Goal: Connect with others: Establish contact or relationships with other users

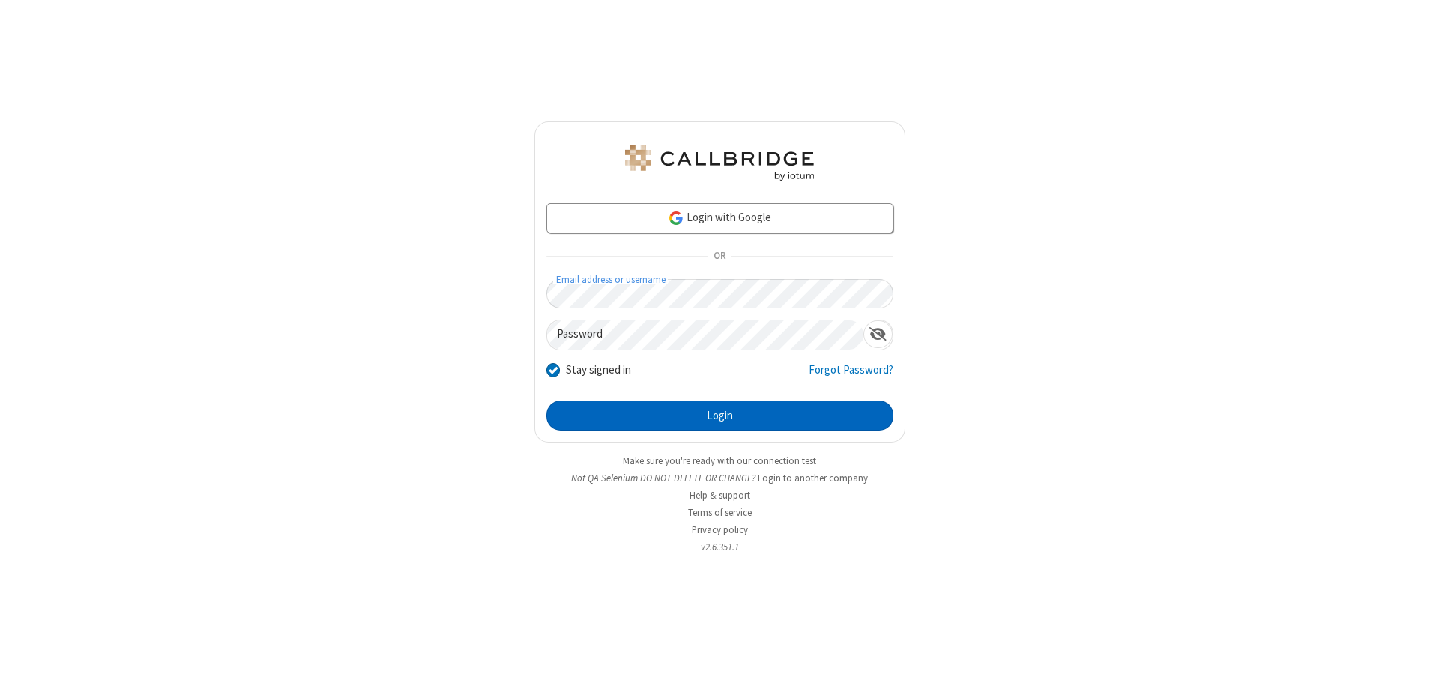
click at [720, 415] on button "Login" at bounding box center [720, 415] width 347 height 30
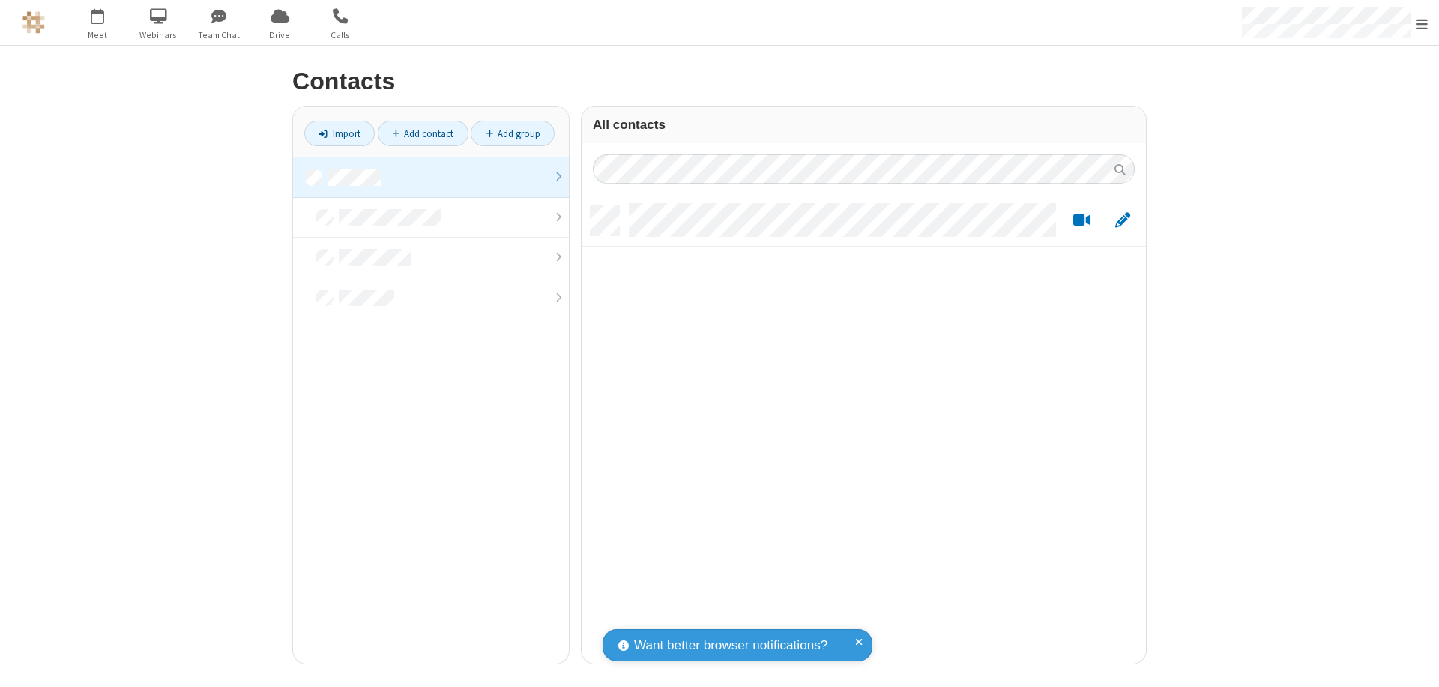
click at [431, 177] on link at bounding box center [431, 177] width 276 height 40
click at [423, 133] on link "Add contact" at bounding box center [423, 133] width 91 height 25
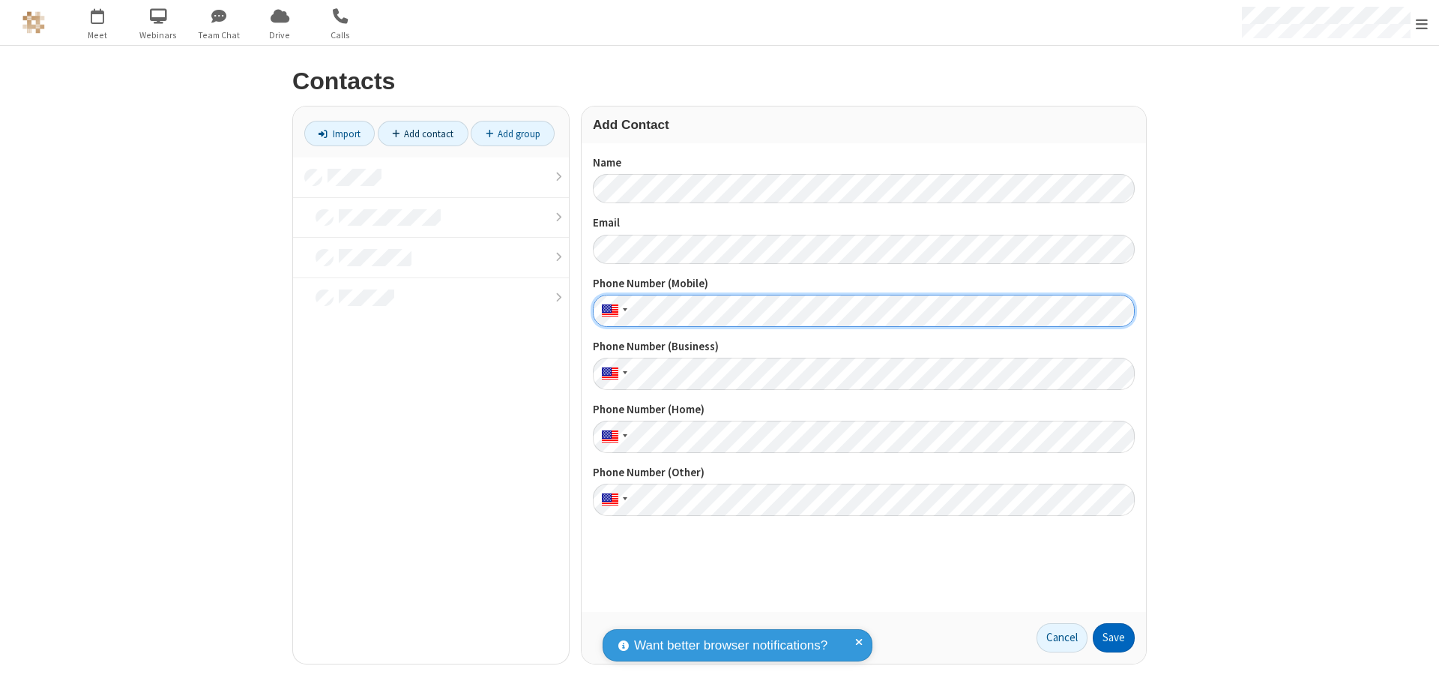
click at [1114, 637] on button "Save" at bounding box center [1114, 638] width 42 height 30
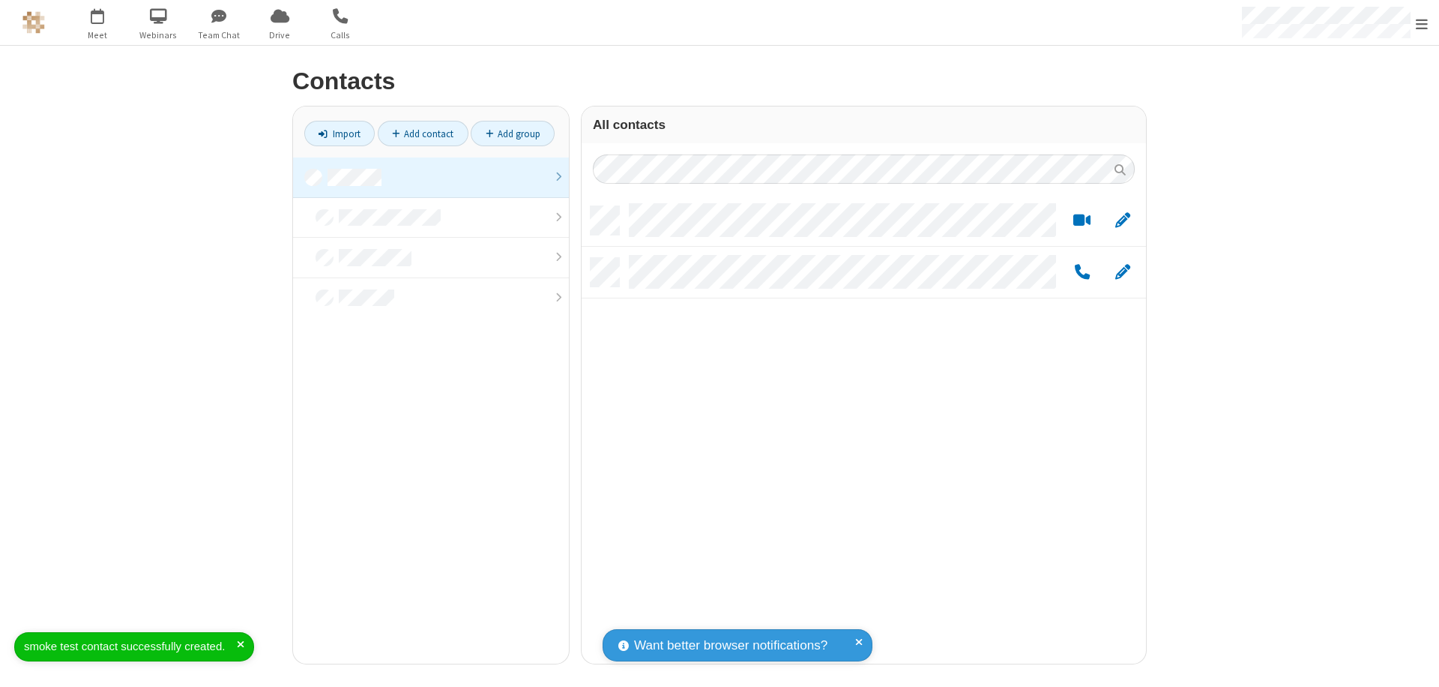
scroll to position [457, 553]
